Goal: Transaction & Acquisition: Purchase product/service

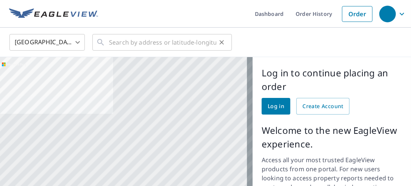
click at [109, 41] on div "​" at bounding box center [162, 42] width 140 height 17
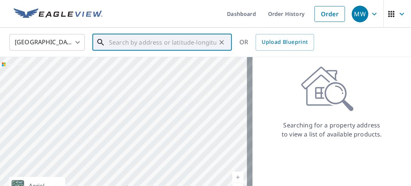
click at [111, 44] on input "text" at bounding box center [163, 42] width 108 height 21
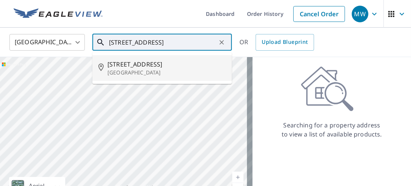
click at [126, 66] on span "225 S Paint St" at bounding box center [167, 64] width 119 height 9
type input "225 S Paint St Chillicothe, OH 45601"
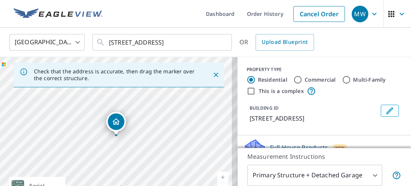
click at [218, 177] on link "Current Level 17, Zoom In" at bounding box center [222, 176] width 11 height 11
click at [218, 177] on link "Current Level 18, Zoom In" at bounding box center [222, 176] width 11 height 11
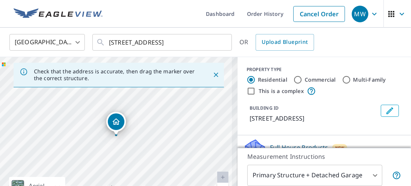
click at [218, 177] on link "Current Level 20, Zoom In Disabled" at bounding box center [222, 176] width 11 height 11
click at [218, 176] on link "Current Level 20, Zoom In Disabled" at bounding box center [222, 176] width 11 height 11
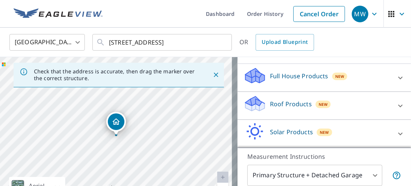
scroll to position [73, 0]
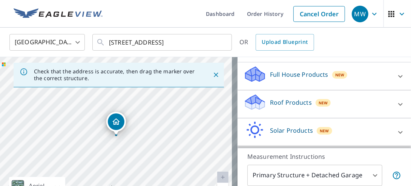
click at [297, 103] on p "Roof Products" at bounding box center [291, 102] width 42 height 9
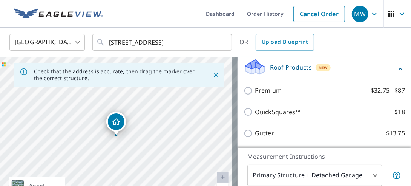
scroll to position [109, 0]
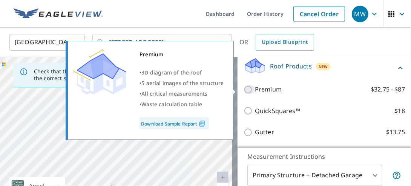
click at [244, 89] on input "Premium $32.75 - $87" at bounding box center [249, 89] width 11 height 9
checkbox input "true"
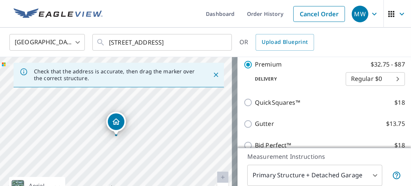
scroll to position [144, 0]
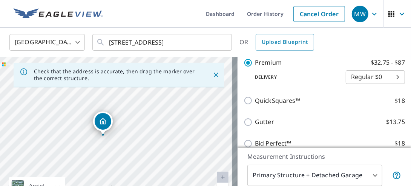
drag, startPoint x: 119, startPoint y: 123, endPoint x: 106, endPoint y: 122, distance: 13.2
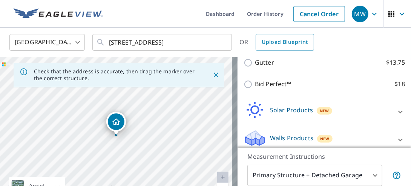
scroll to position [209, 0]
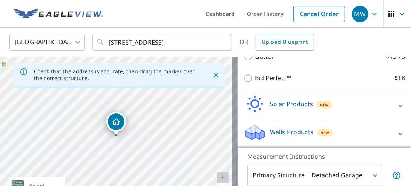
click at [372, 174] on body "MW MW Dashboard Order History Cancel Order MW United States US ​ 225 S Paint St…" at bounding box center [205, 93] width 411 height 186
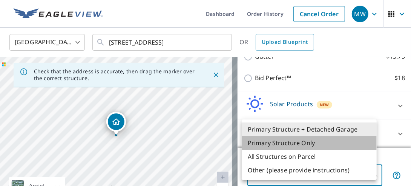
click at [274, 142] on li "Primary Structure Only" at bounding box center [309, 143] width 135 height 14
type input "2"
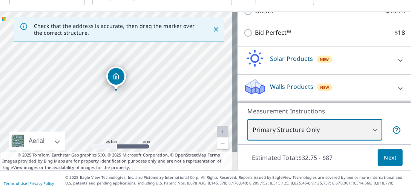
scroll to position [54, 0]
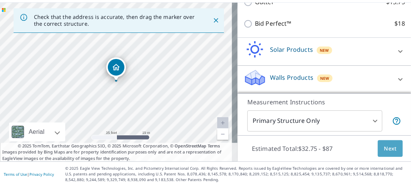
click at [384, 147] on span "Next" at bounding box center [390, 148] width 13 height 9
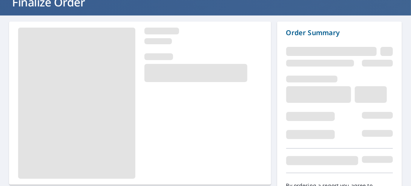
scroll to position [97, 0]
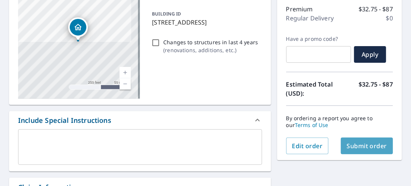
click at [357, 143] on span "Submit order" at bounding box center [367, 146] width 40 height 8
